Goal: Information Seeking & Learning: Compare options

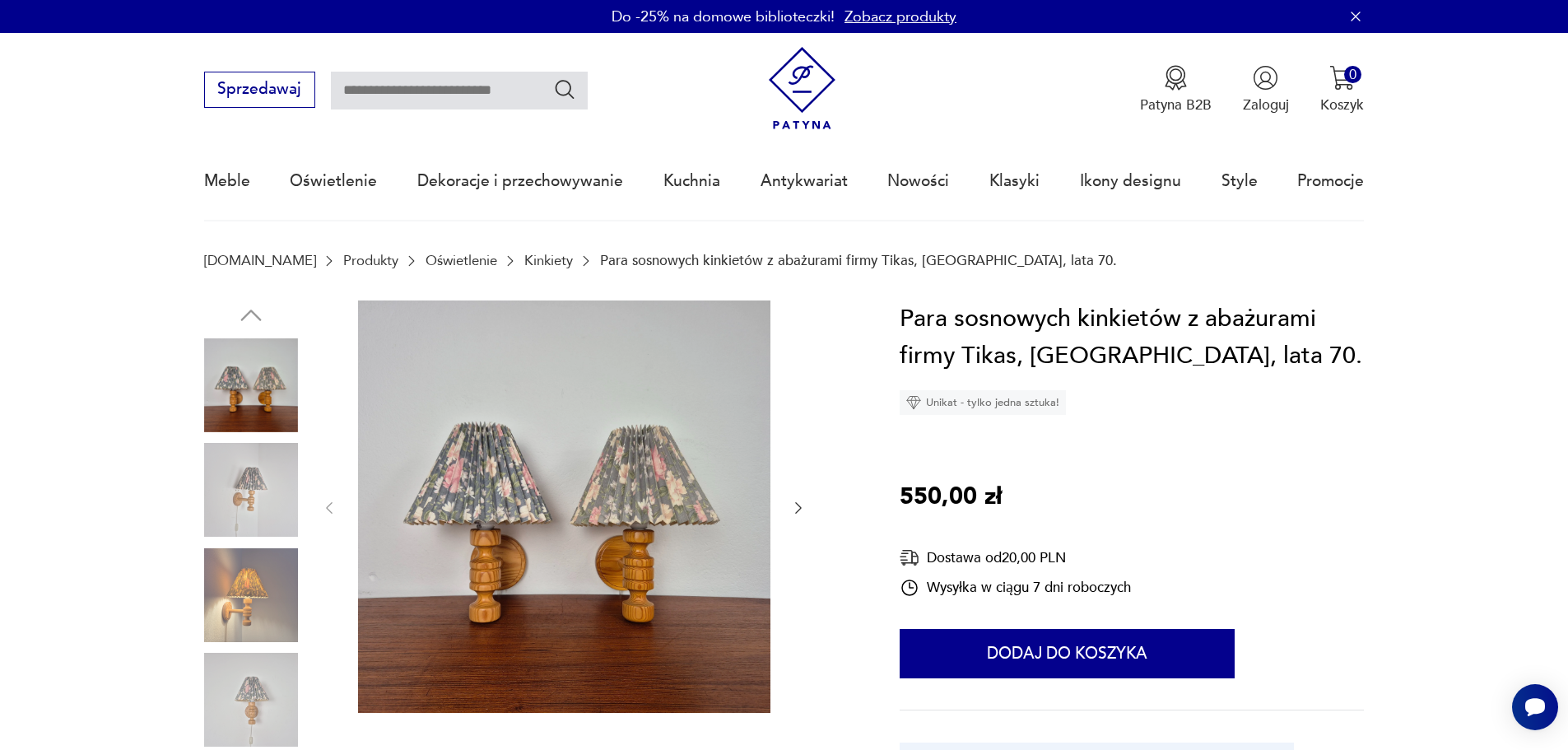
click at [264, 646] on div at bounding box center [251, 544] width 93 height 411
click at [258, 633] on img at bounding box center [251, 595] width 93 height 93
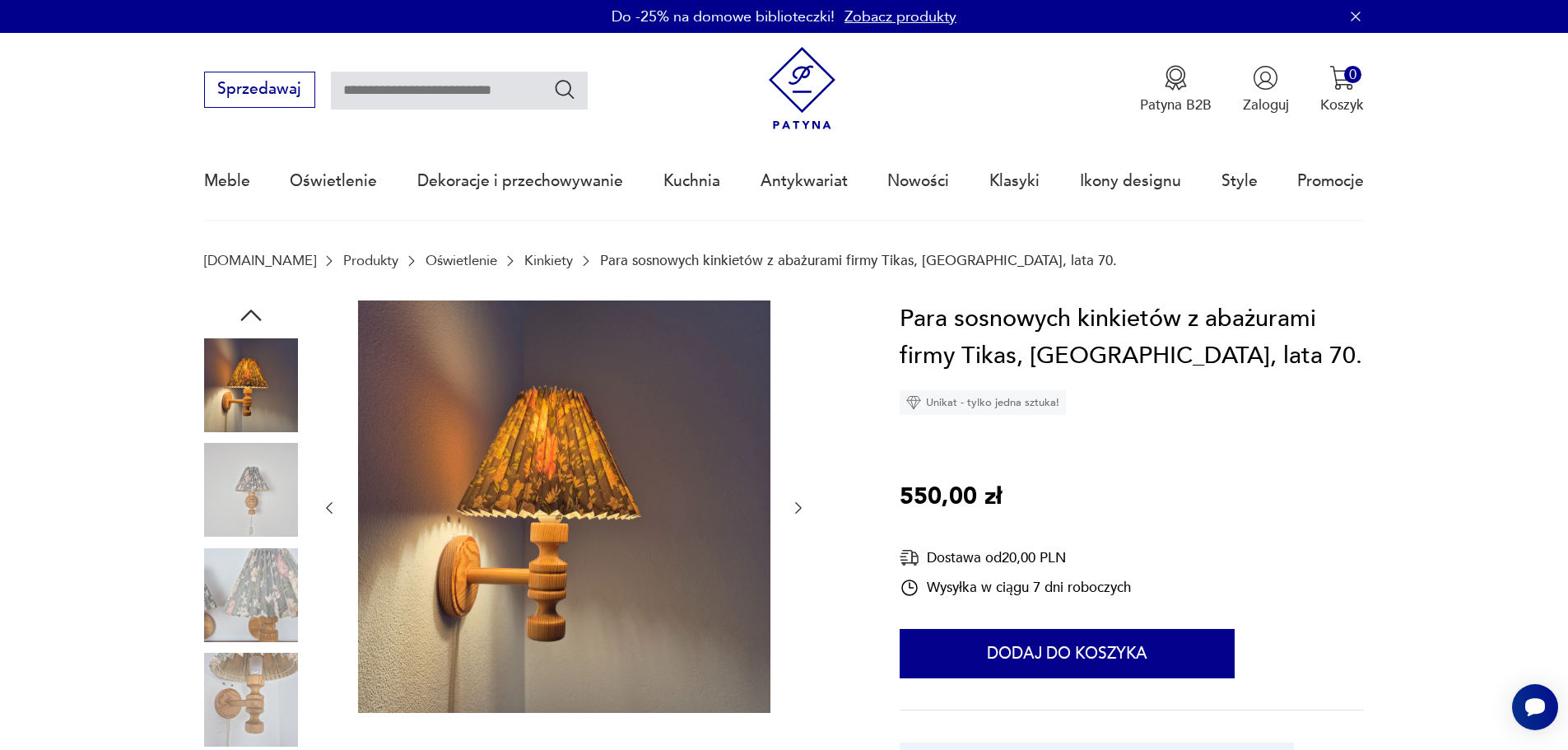
click at [244, 592] on img at bounding box center [251, 595] width 93 height 93
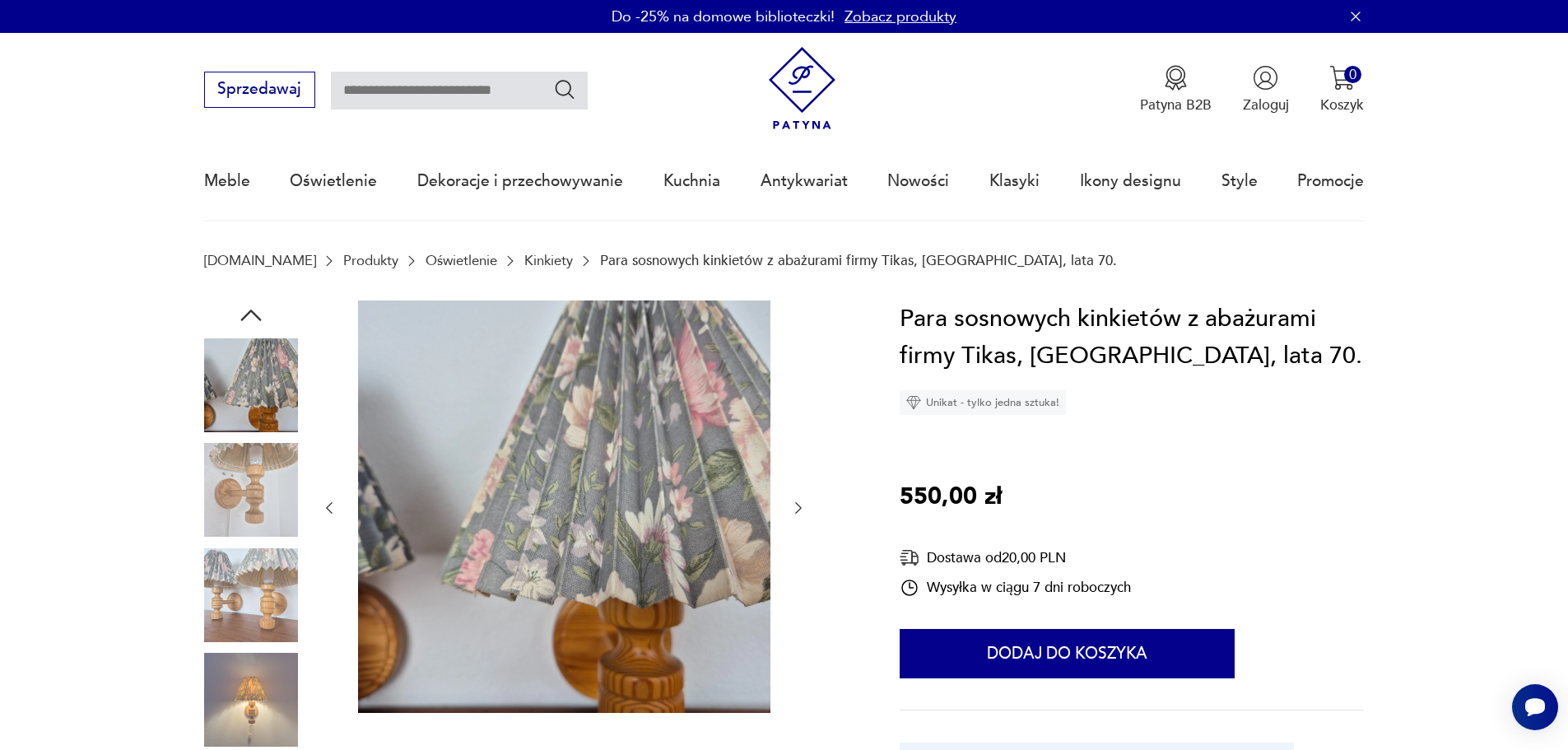
click at [247, 614] on img at bounding box center [251, 595] width 93 height 93
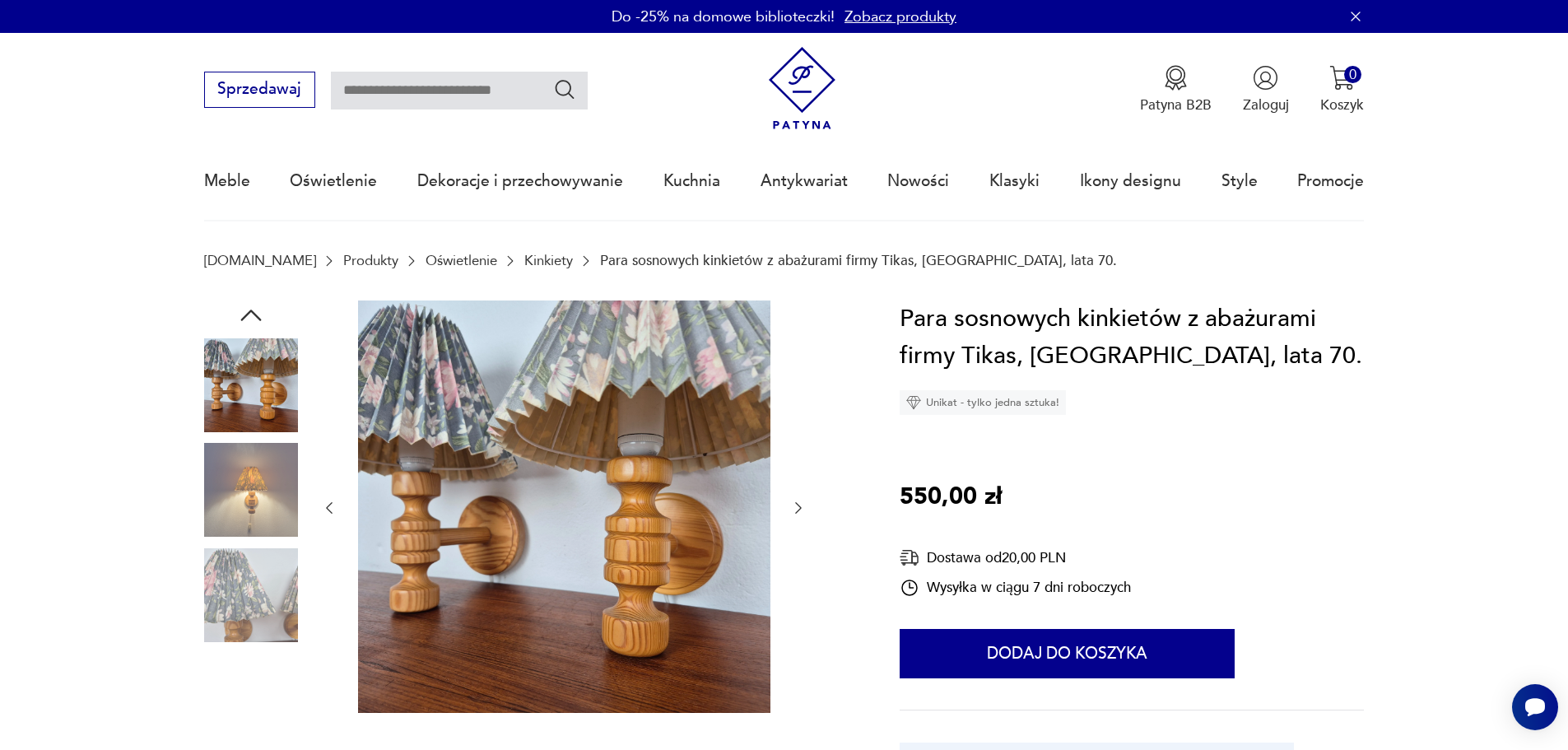
click at [251, 671] on img at bounding box center [251, 699] width 93 height 93
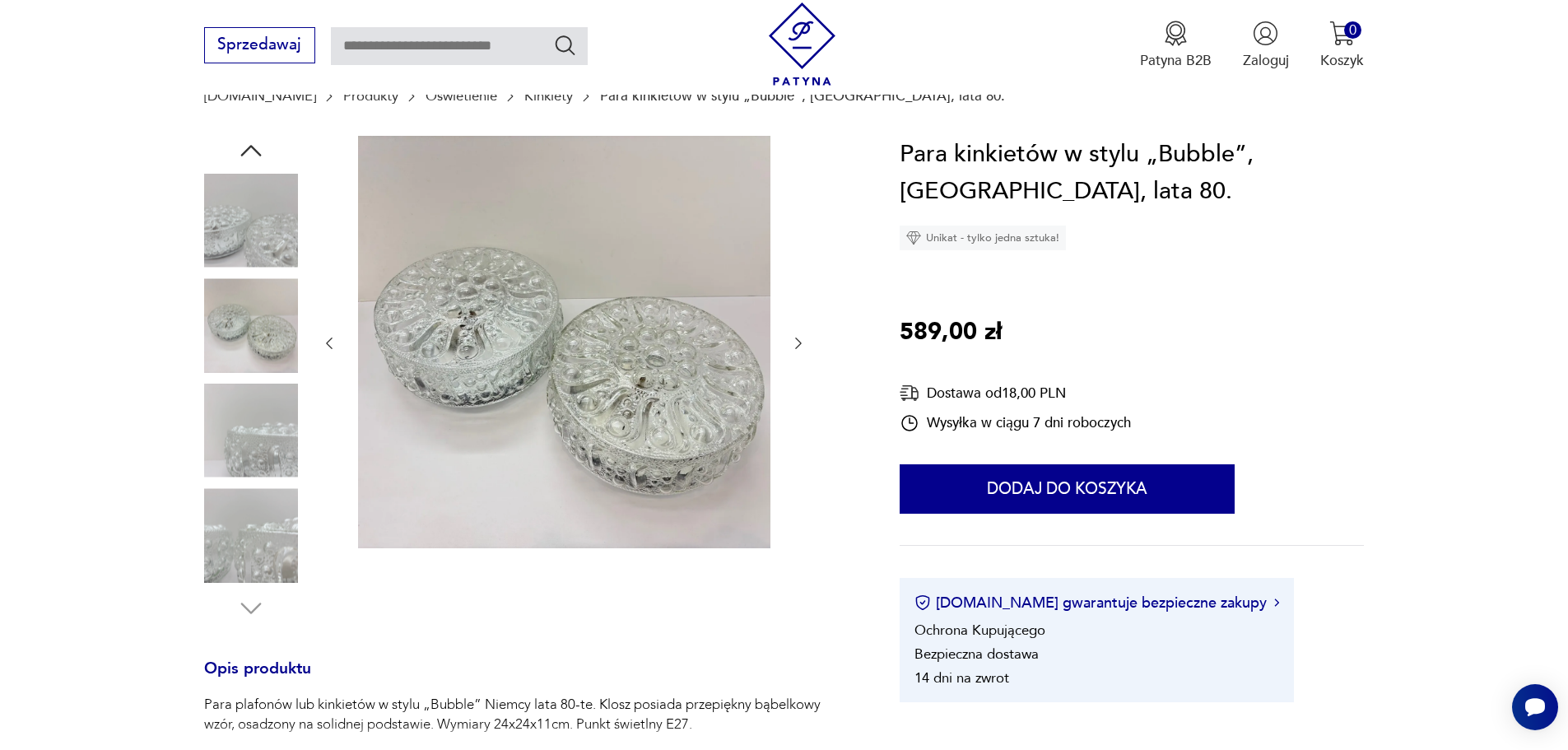
click at [238, 94] on link "[DOMAIN_NAME]" at bounding box center [260, 96] width 112 height 16
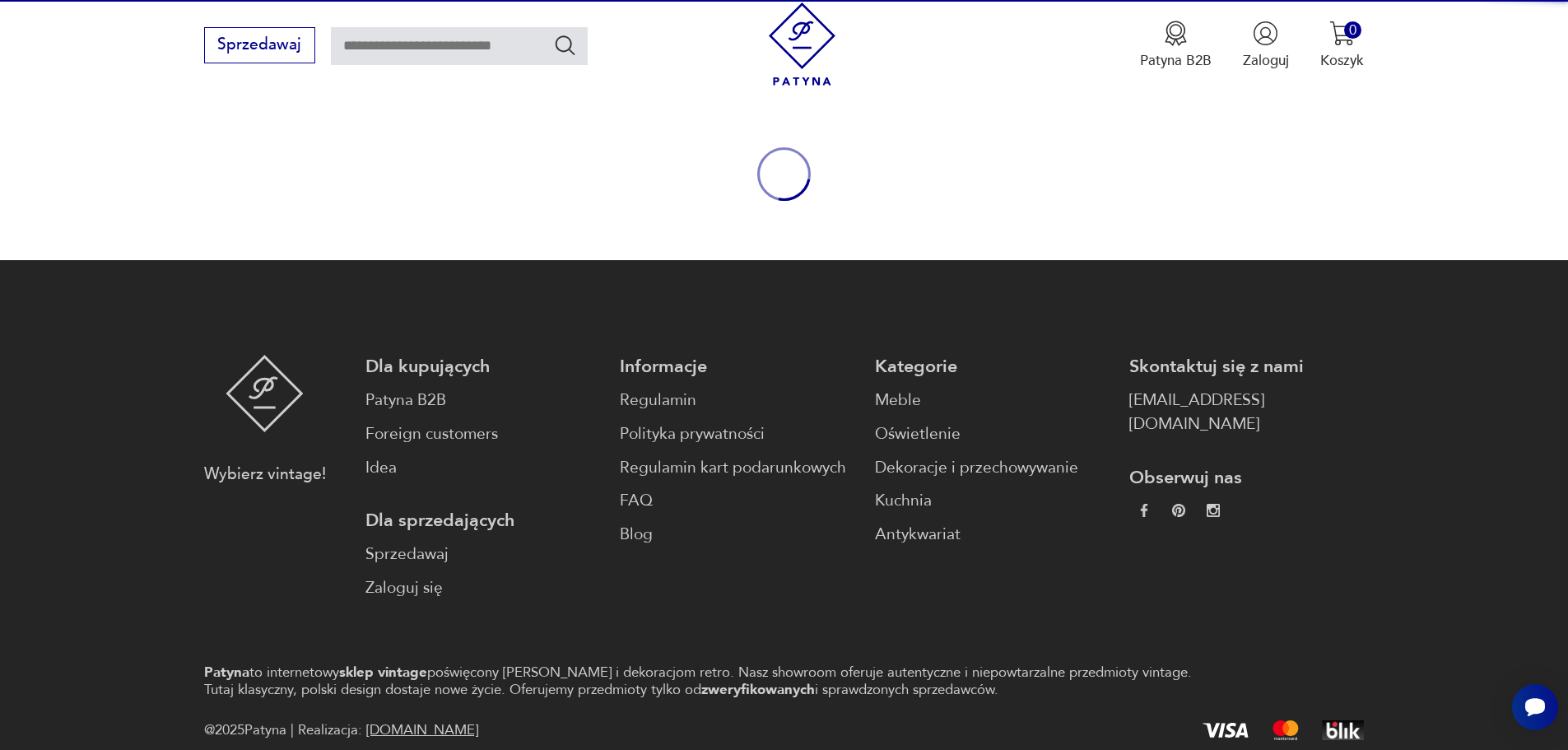
drag, startPoint x: 358, startPoint y: 47, endPoint x: 371, endPoint y: 48, distance: 13.0
click at [358, 47] on input "text" at bounding box center [459, 46] width 257 height 38
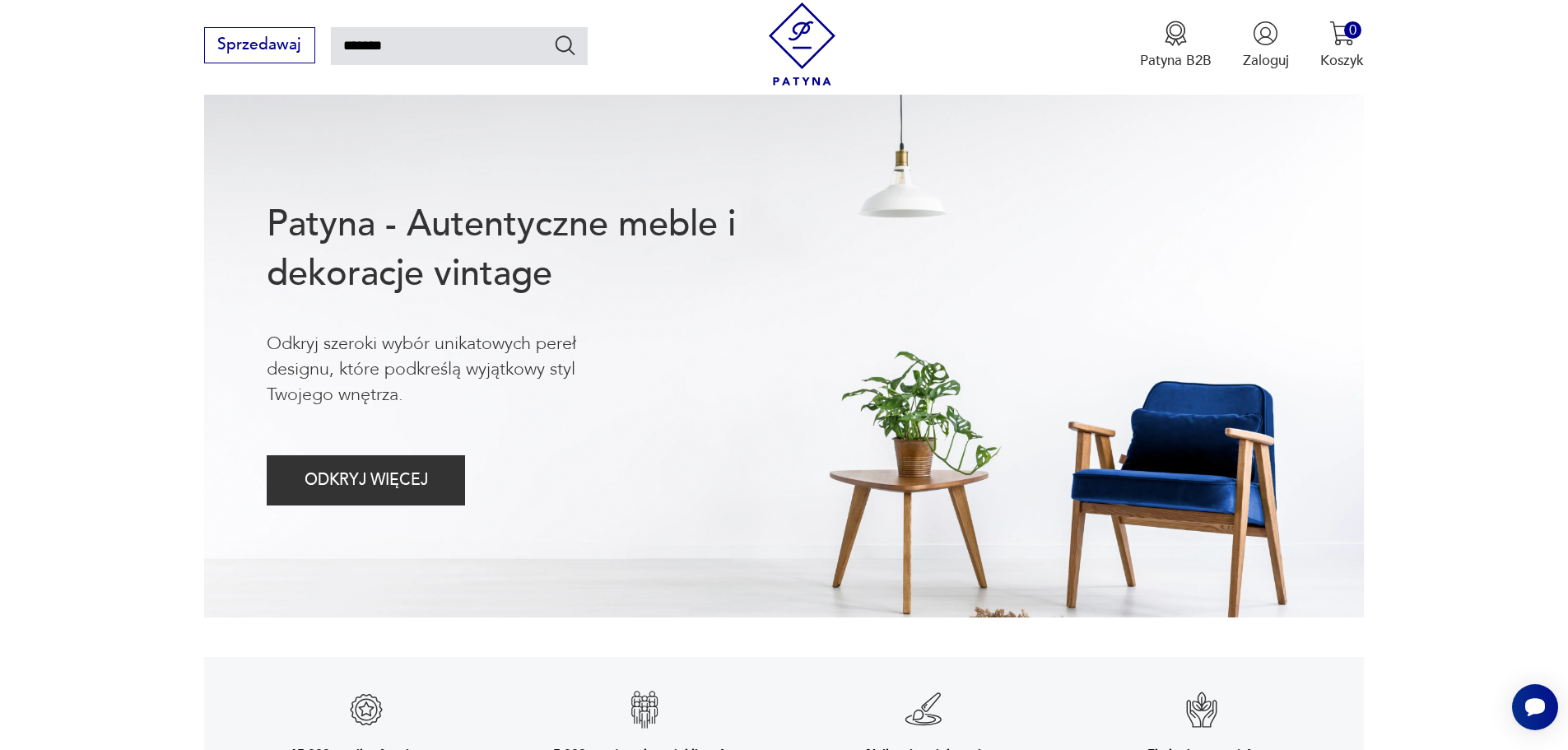
type input "*******"
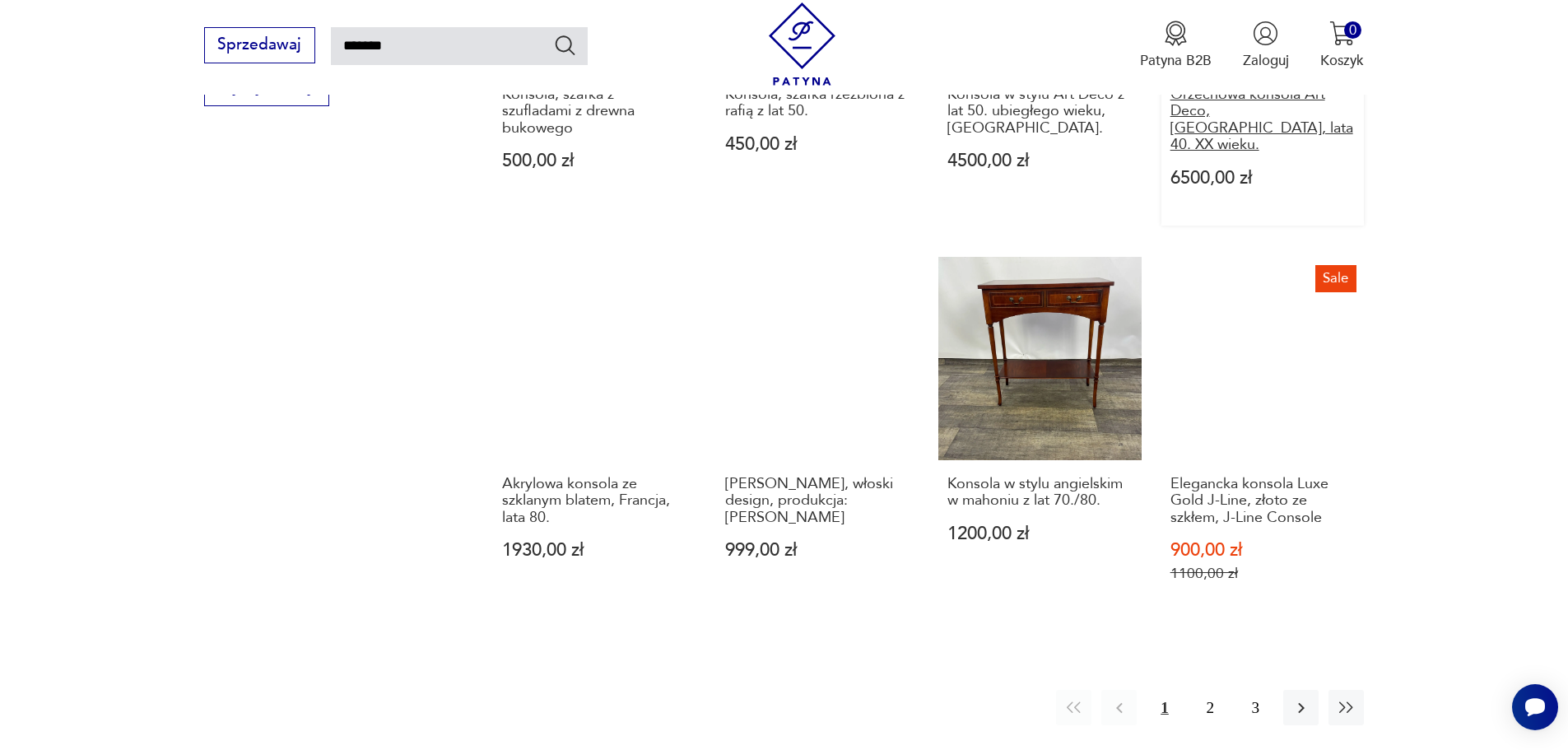
scroll to position [1330, 0]
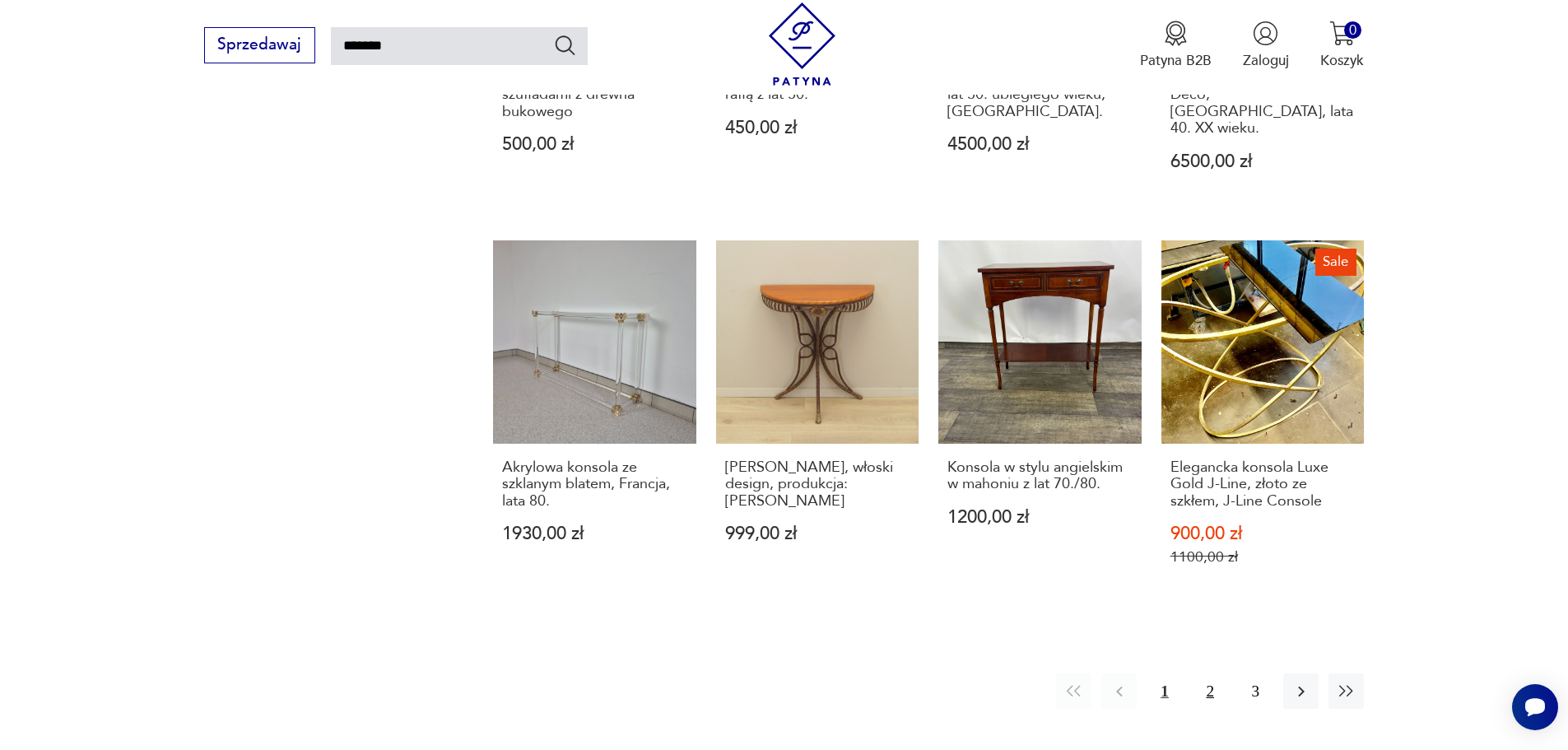
click at [1216, 673] on button "2" at bounding box center [1210, 691] width 35 height 35
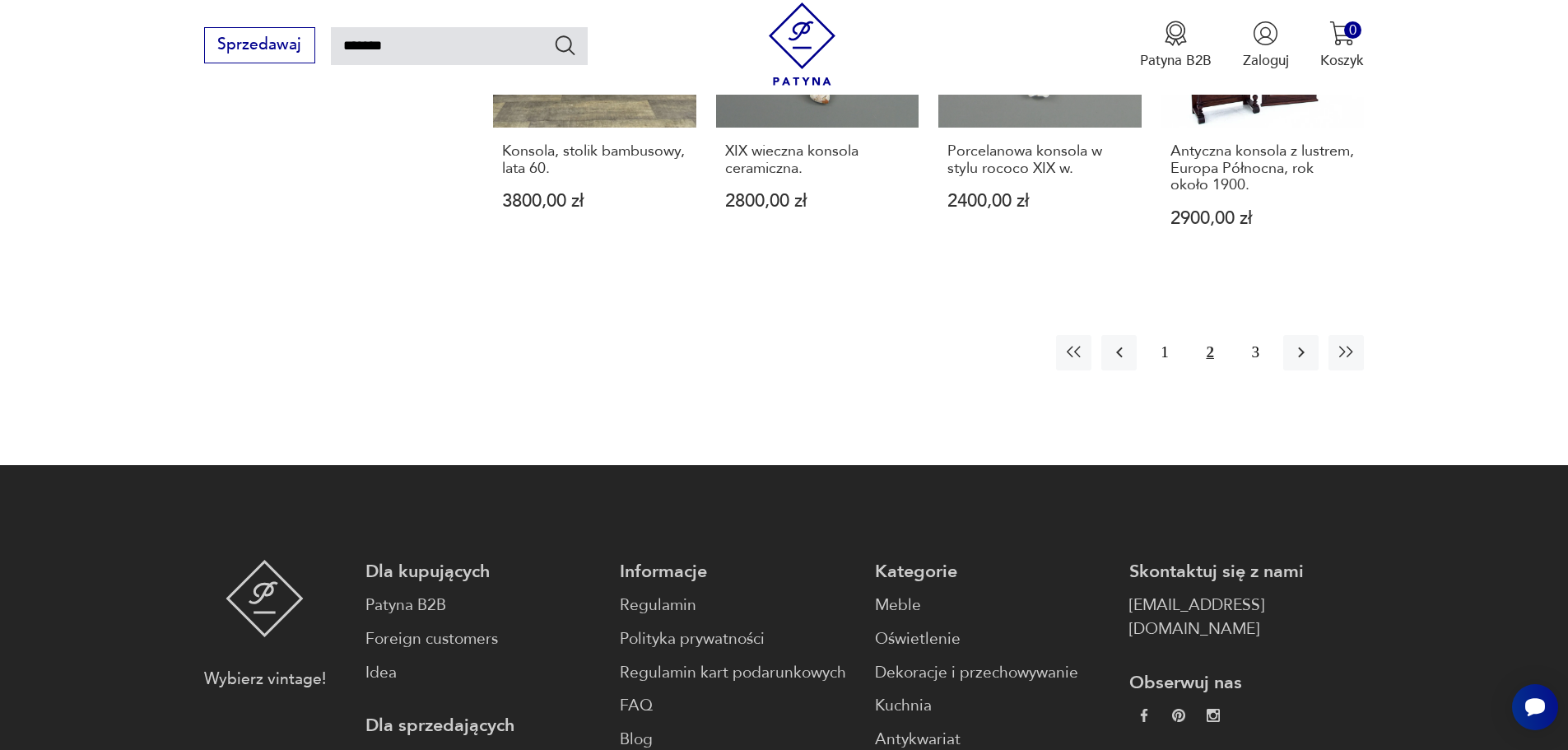
scroll to position [1659, 0]
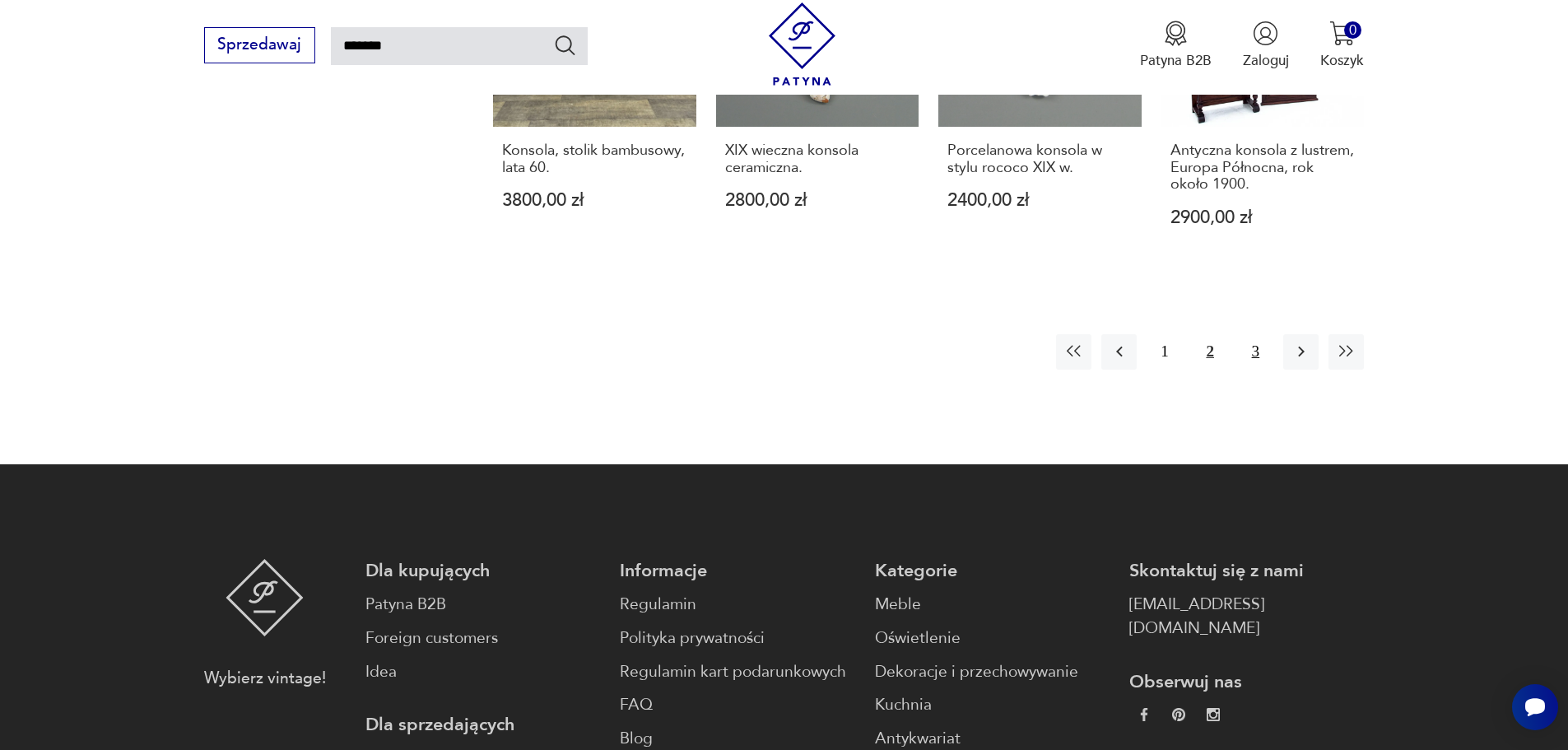
click at [1255, 335] on button "3" at bounding box center [1256, 352] width 35 height 35
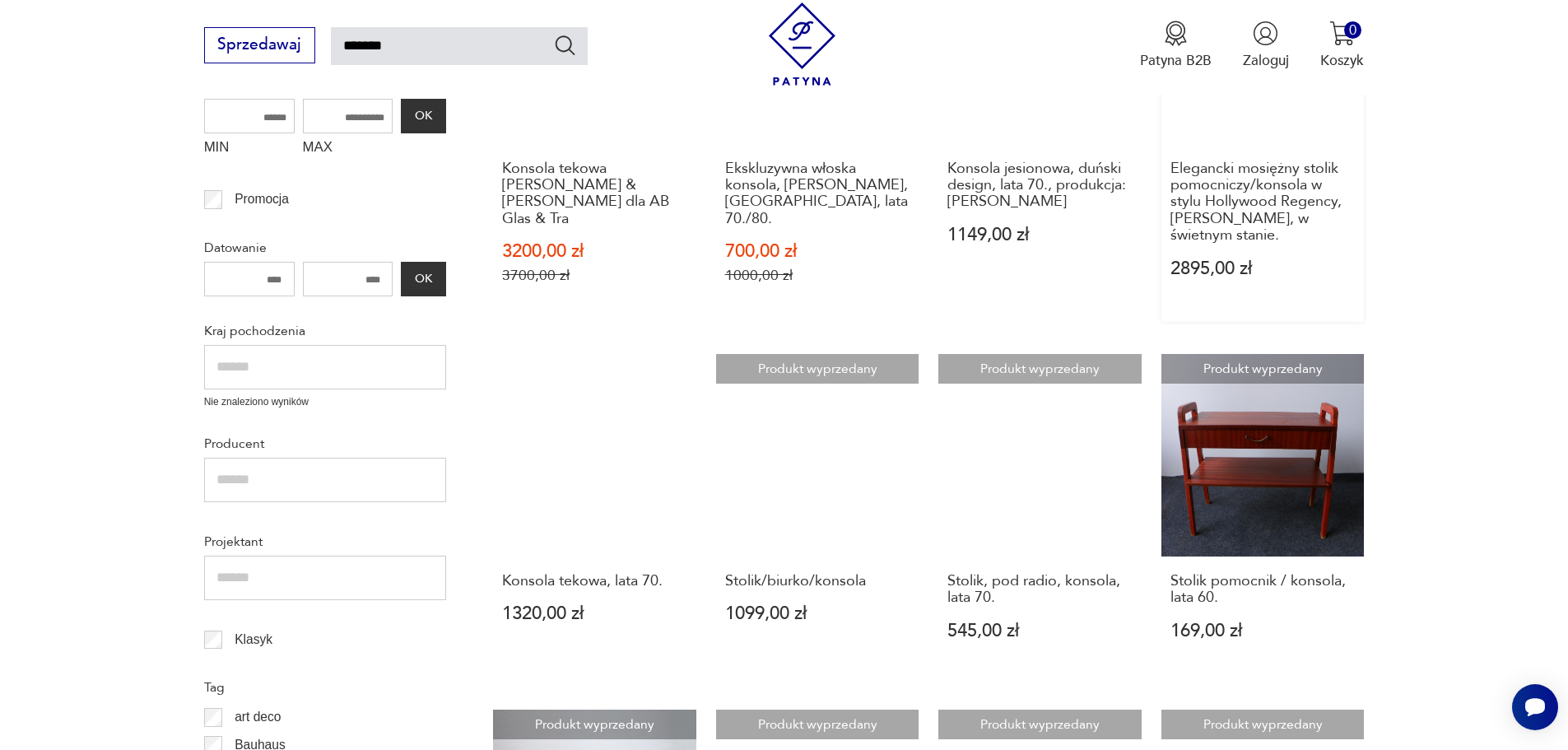
scroll to position [506, 0]
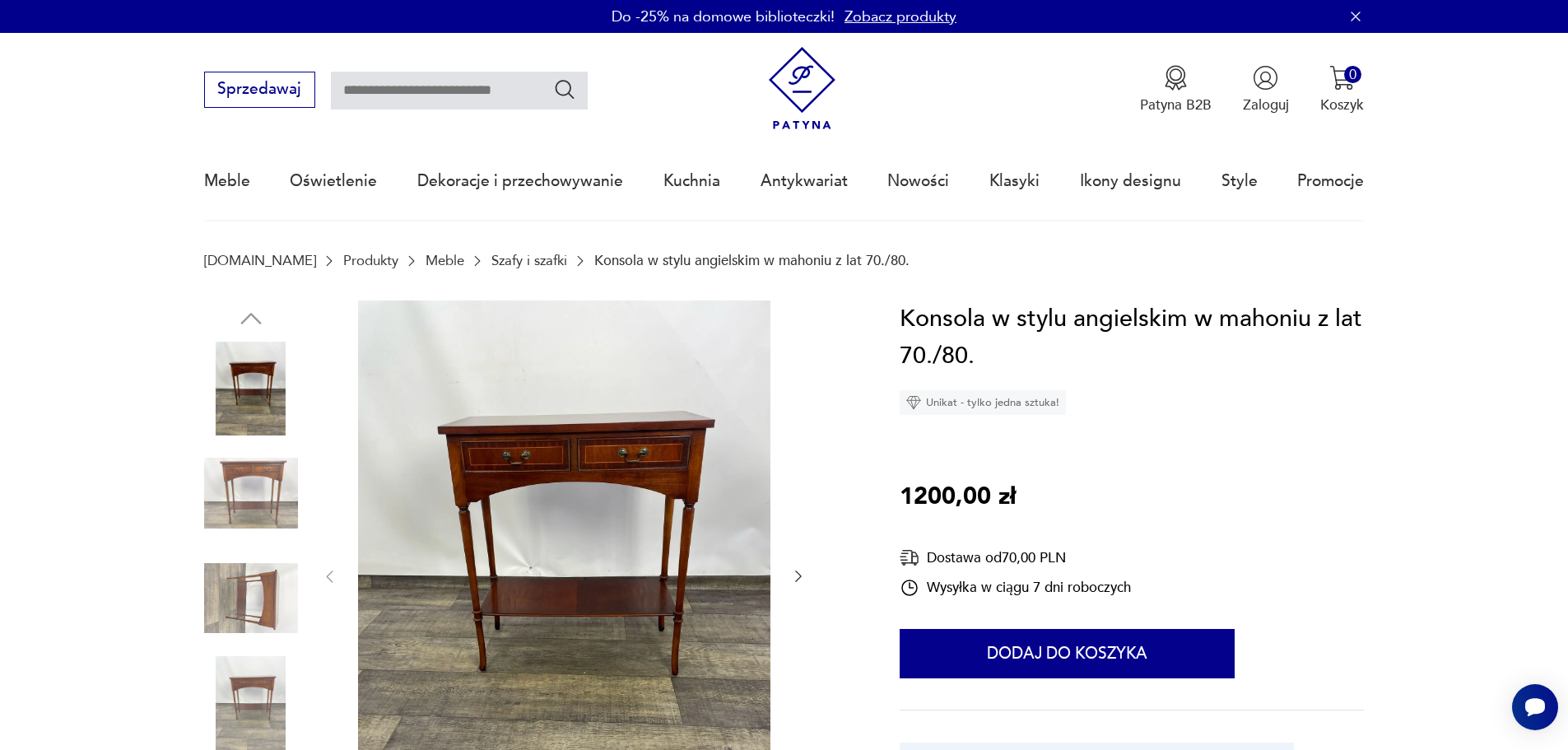
scroll to position [83, 0]
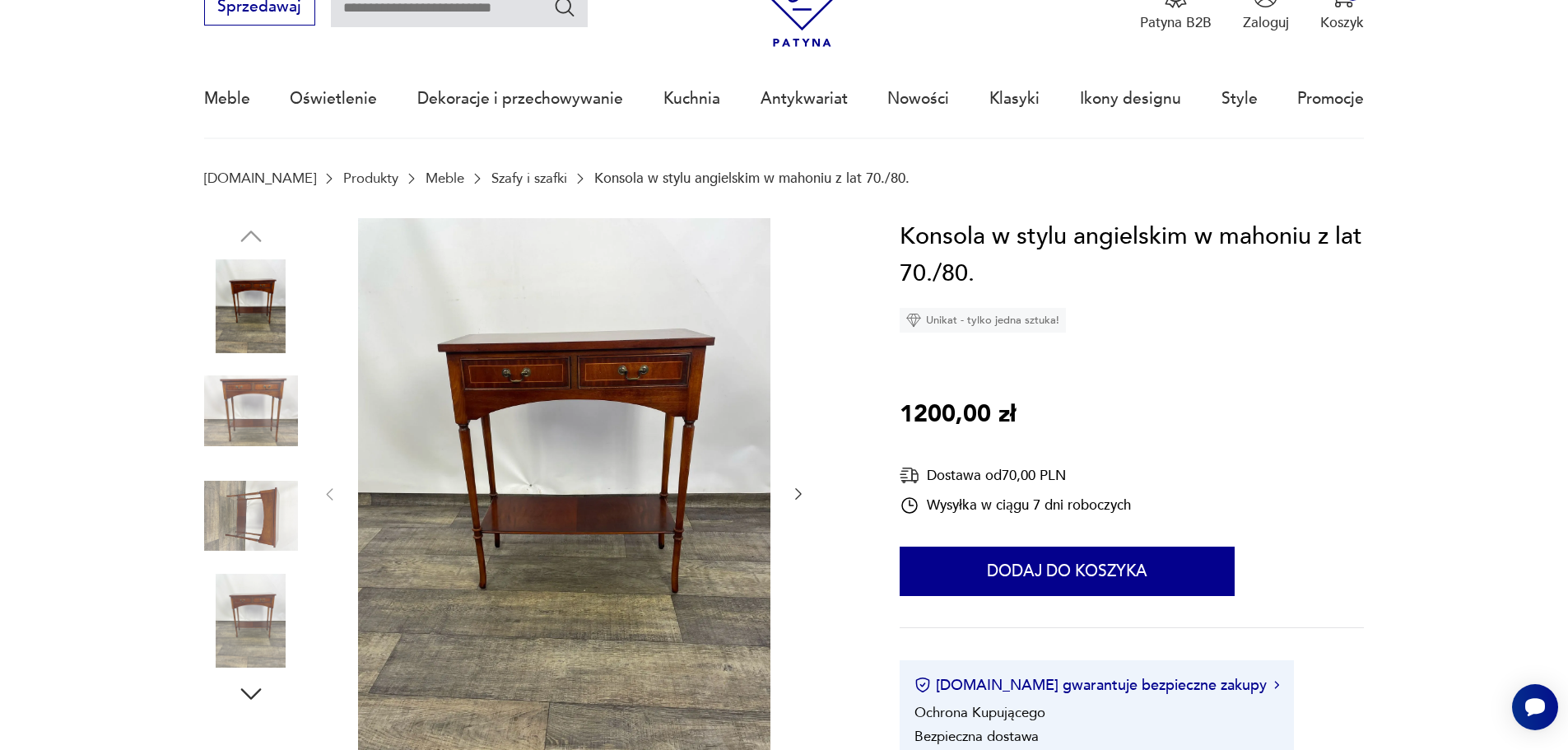
click at [262, 431] on img at bounding box center [251, 411] width 93 height 93
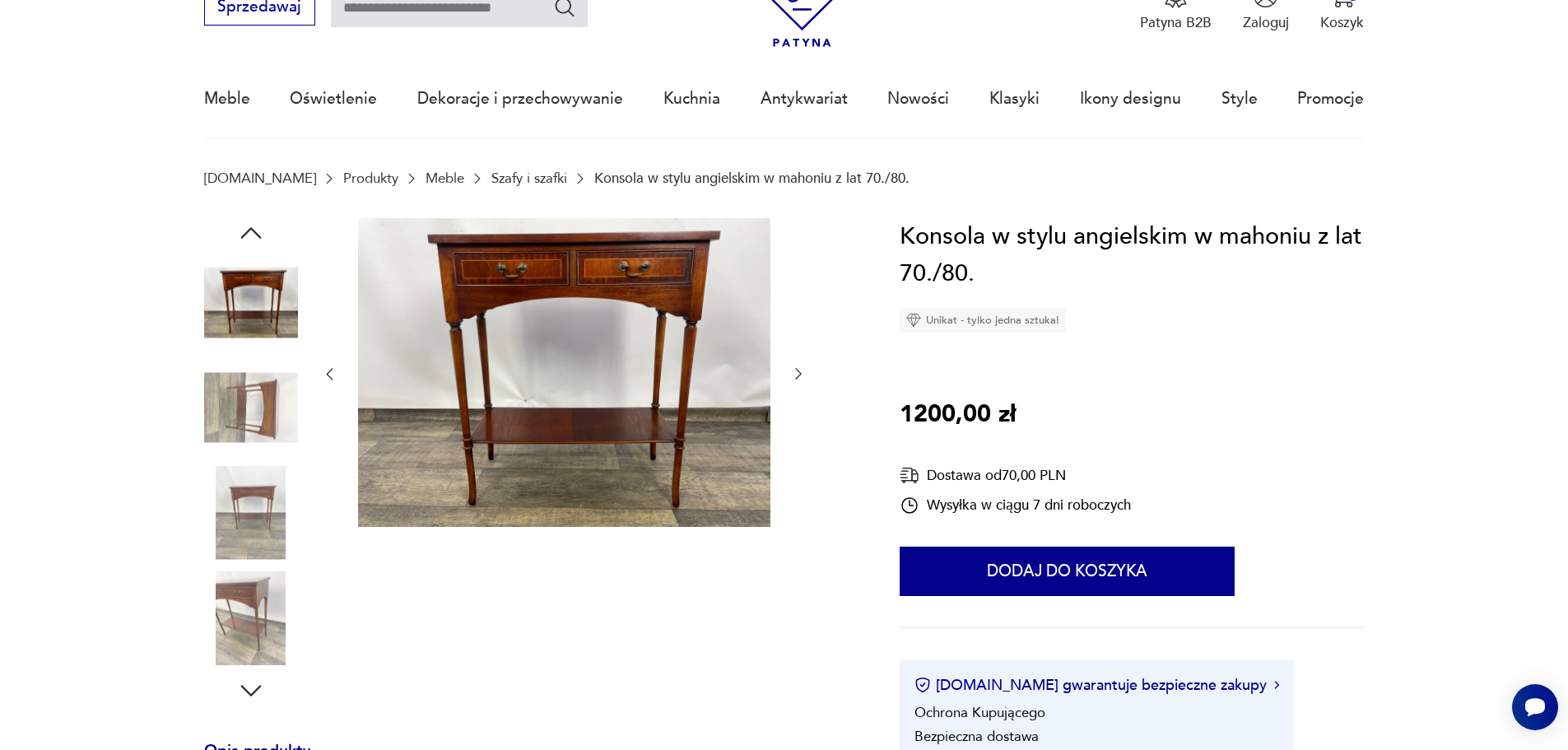
click at [267, 431] on img at bounding box center [251, 408] width 93 height 93
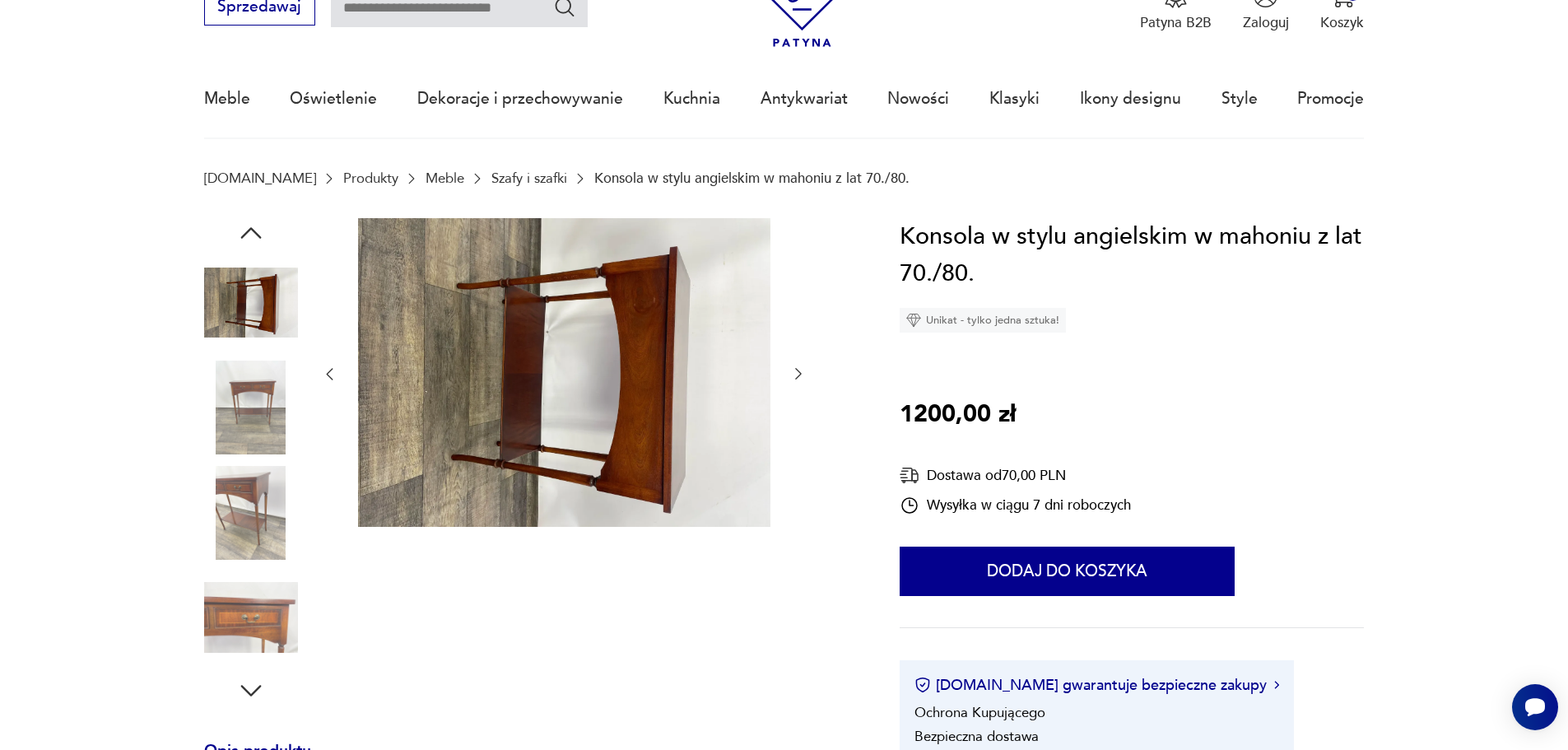
click at [271, 517] on img at bounding box center [251, 513] width 93 height 93
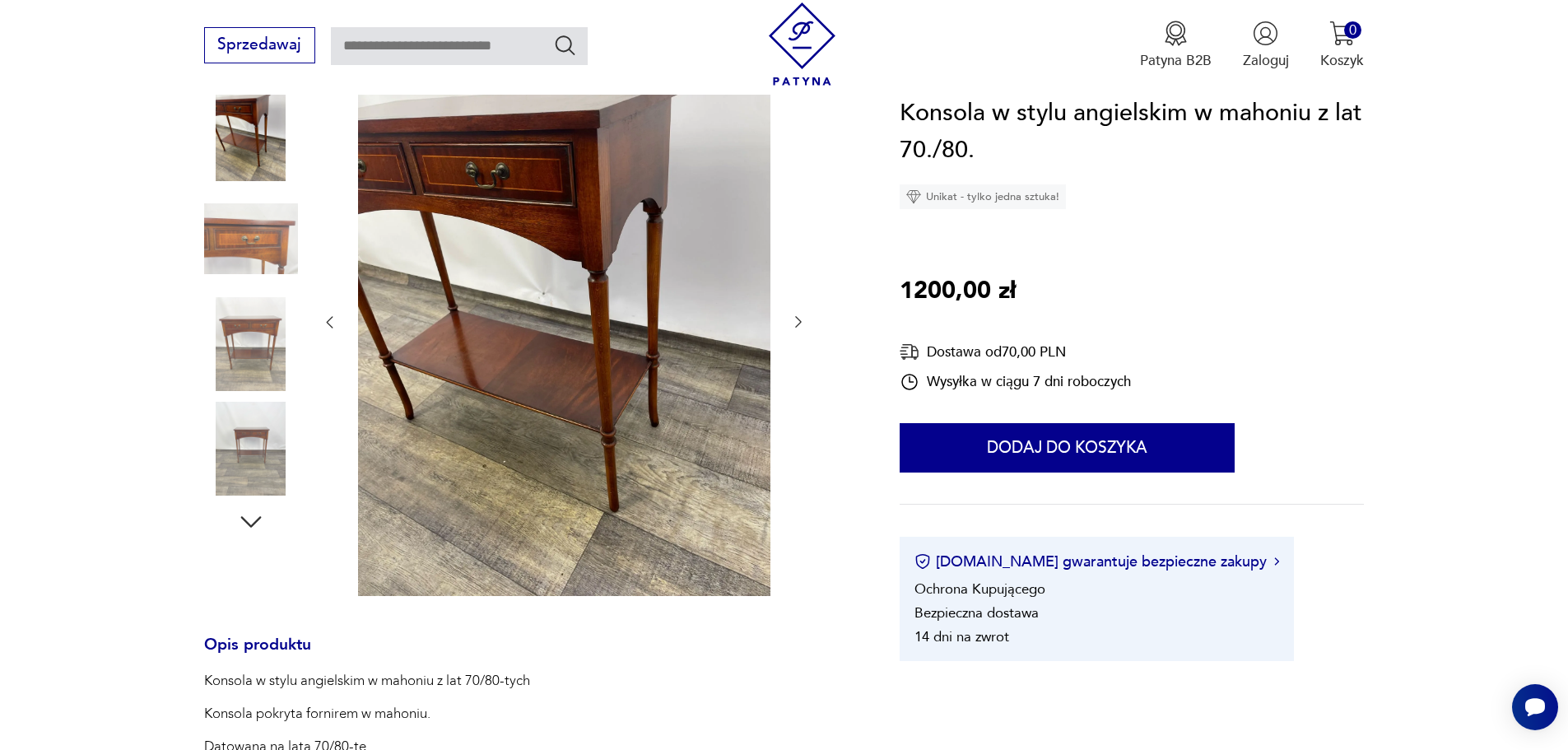
scroll to position [164, 0]
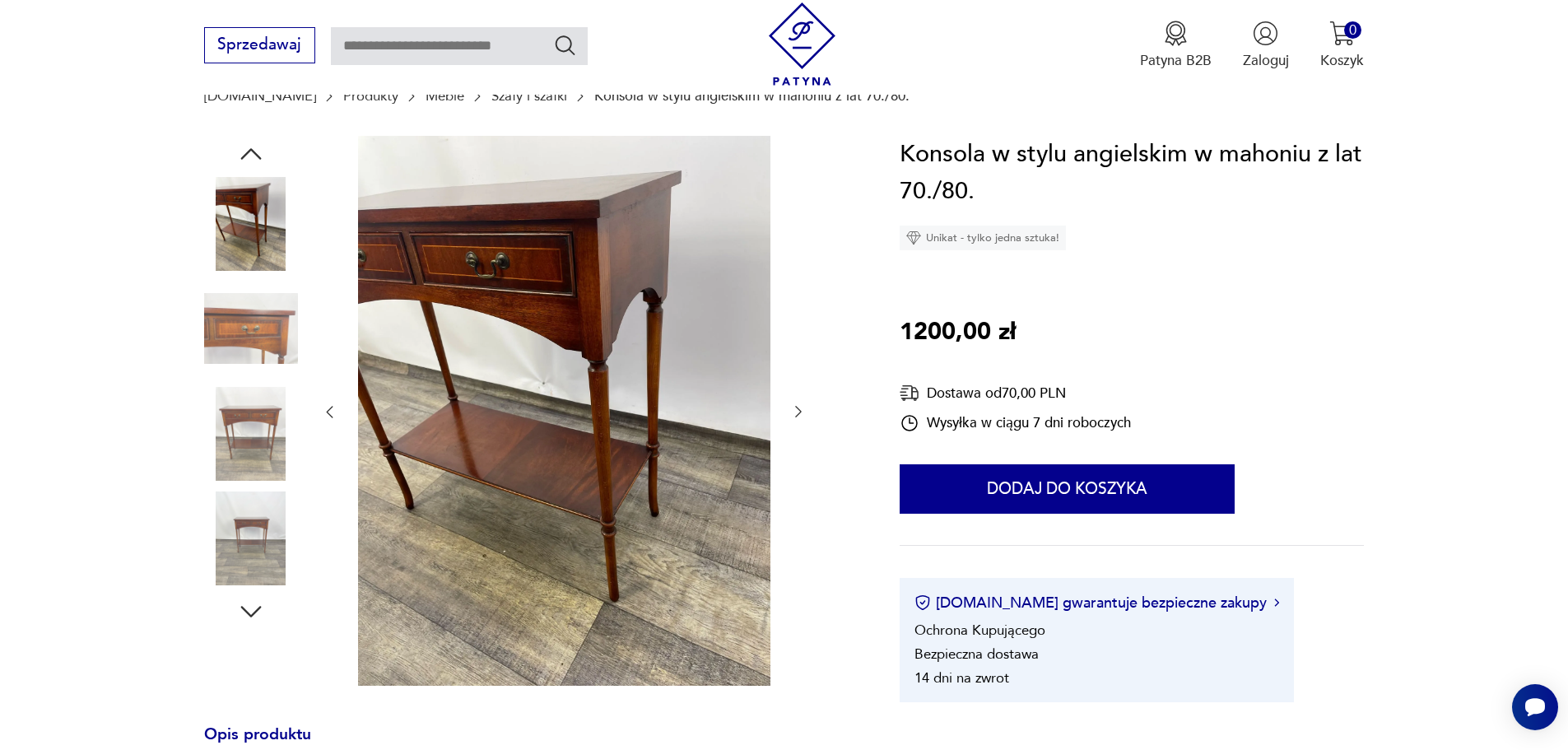
click at [245, 206] on img at bounding box center [251, 224] width 93 height 93
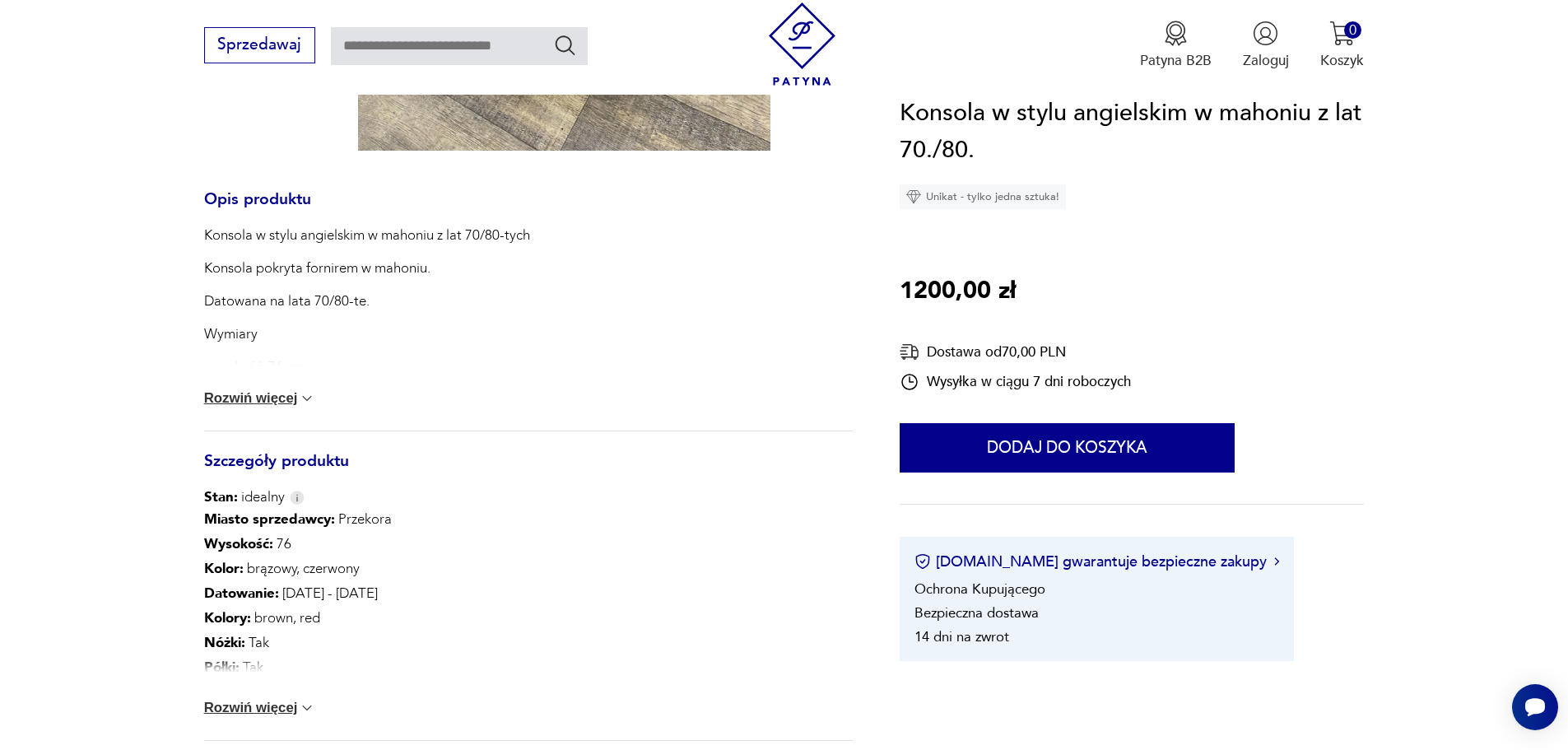
scroll to position [741, 0]
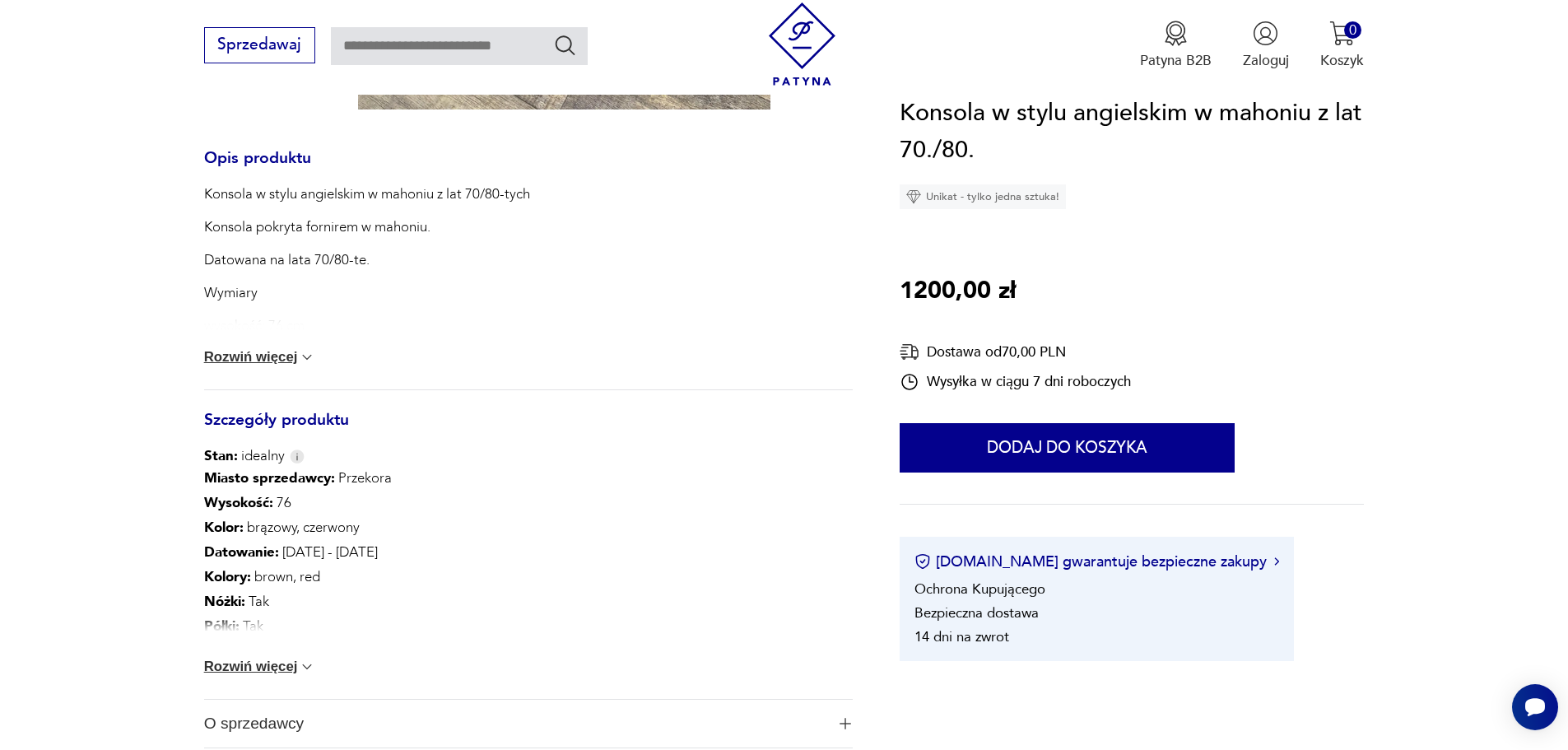
drag, startPoint x: 248, startPoint y: 667, endPoint x: 236, endPoint y: 670, distance: 12.4
click at [248, 667] on button "Rozwiń więcej" at bounding box center [260, 666] width 112 height 17
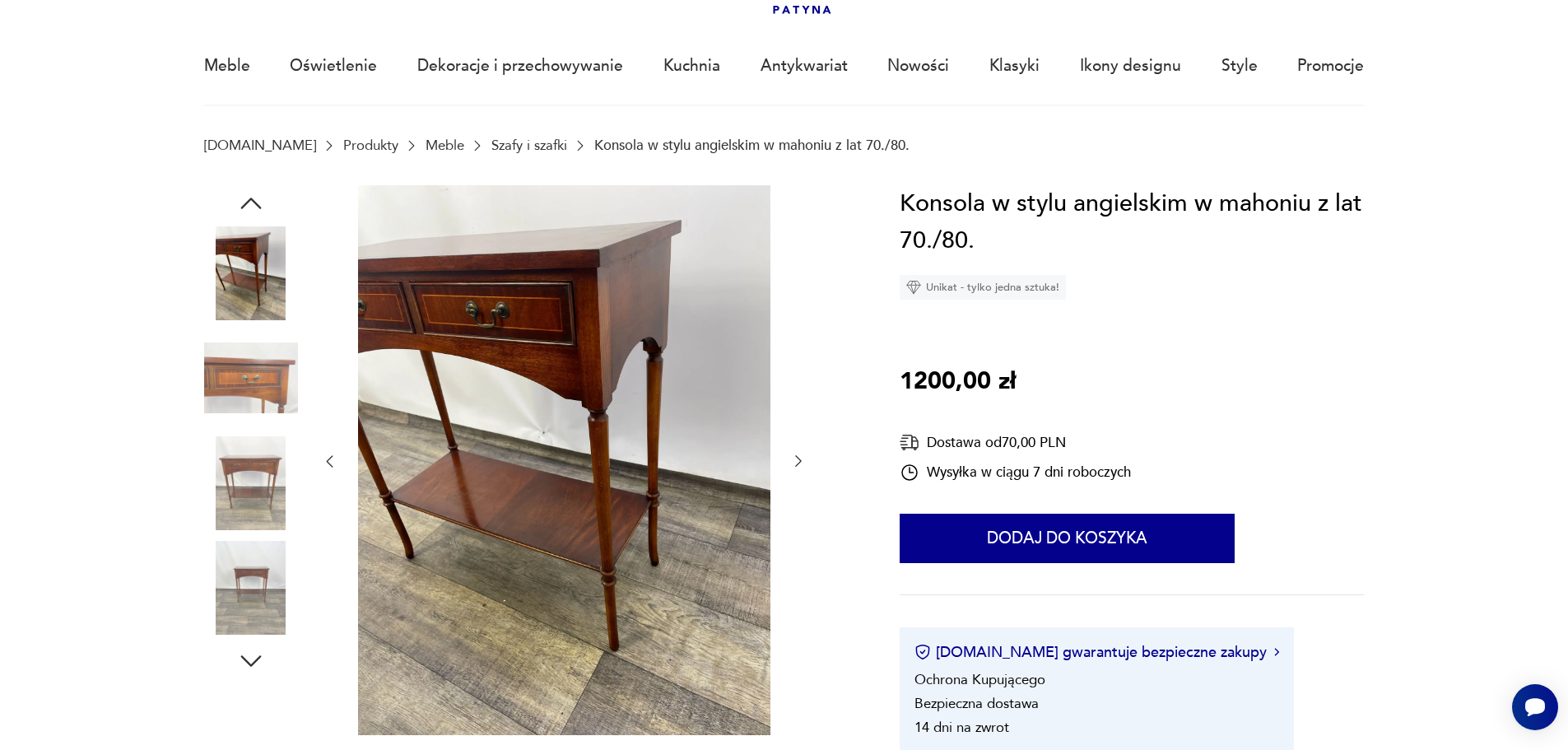
scroll to position [0, 0]
